Goal: Task Accomplishment & Management: Manage account settings

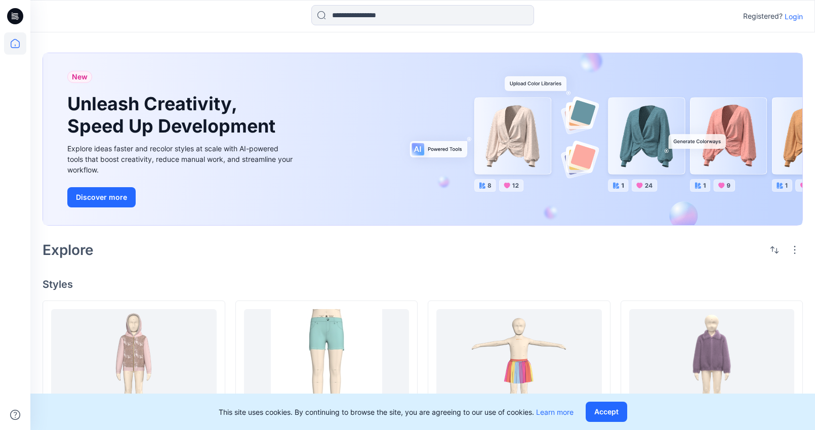
click at [794, 13] on p "Login" at bounding box center [794, 16] width 18 height 11
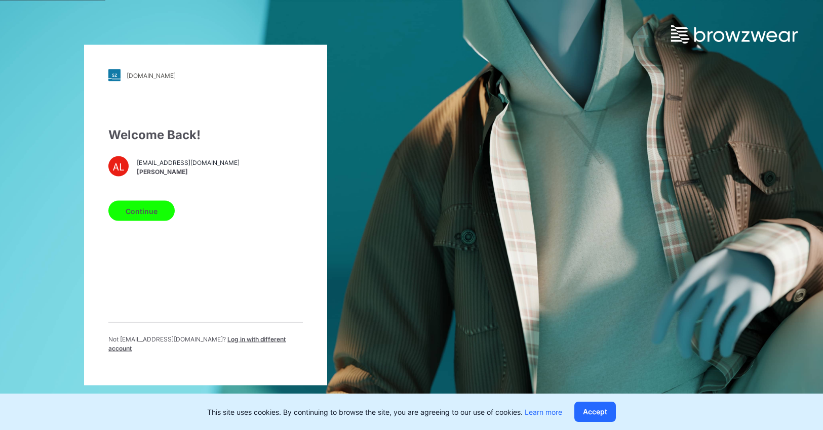
click at [137, 212] on button "Continue" at bounding box center [141, 211] width 66 height 20
click at [138, 215] on button "Continue" at bounding box center [141, 211] width 66 height 20
